Goal: Navigation & Orientation: Find specific page/section

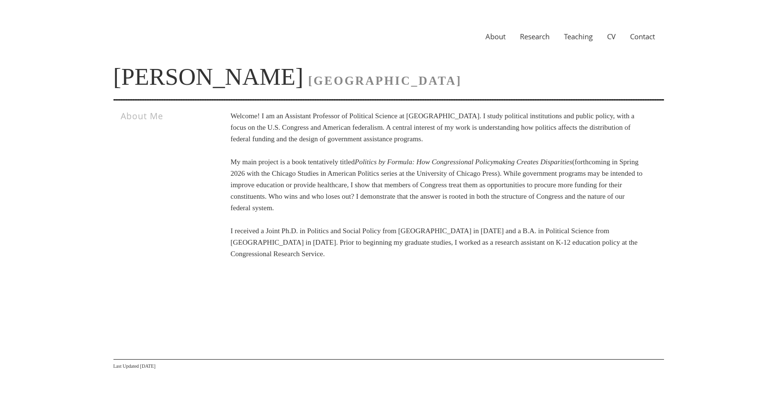
click at [528, 34] on link "Research" at bounding box center [535, 37] width 44 height 10
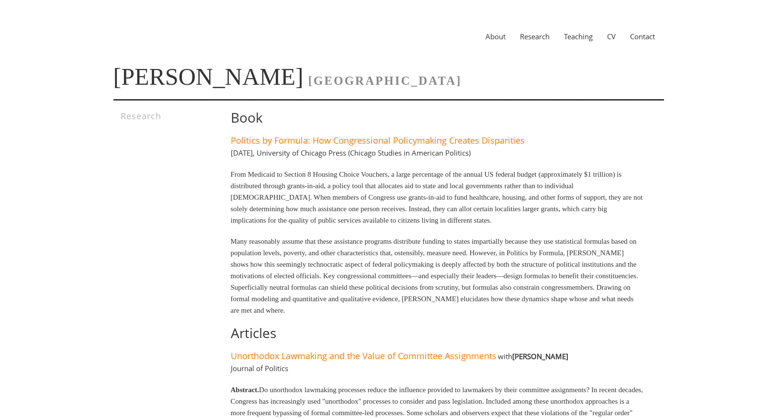
click at [585, 34] on link "Teaching" at bounding box center [578, 37] width 43 height 10
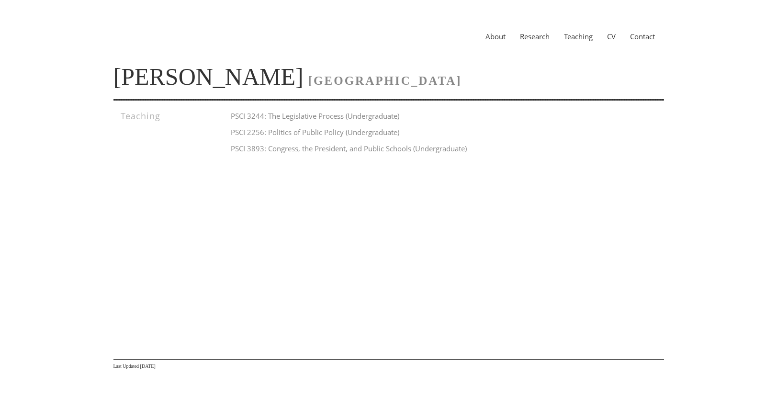
click at [614, 41] on link "CV" at bounding box center [611, 37] width 23 height 10
